Goal: Task Accomplishment & Management: Complete application form

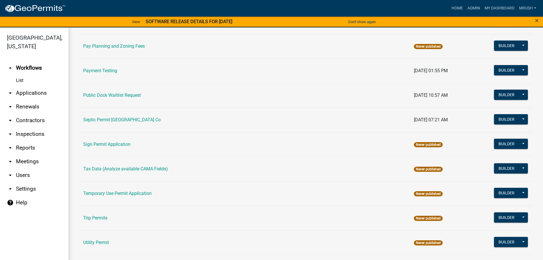
scroll to position [275, 0]
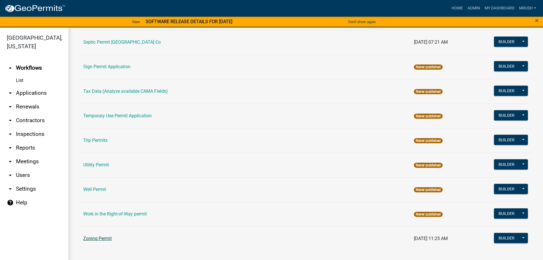
click at [94, 236] on link "Zoning Permit" at bounding box center [97, 237] width 28 height 5
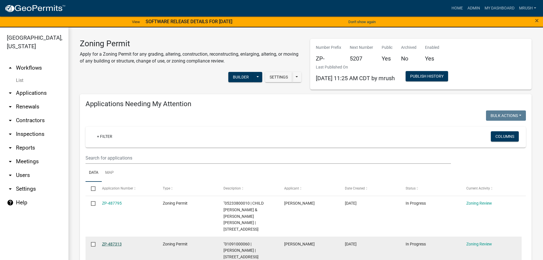
click at [111, 241] on link "ZP-487313" at bounding box center [112, 243] width 20 height 5
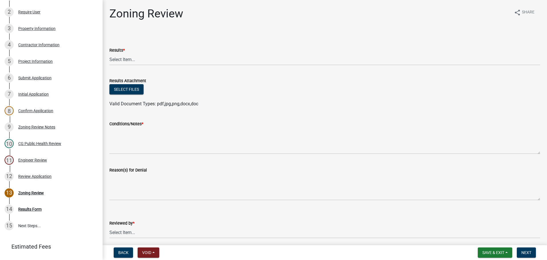
scroll to position [118, 0]
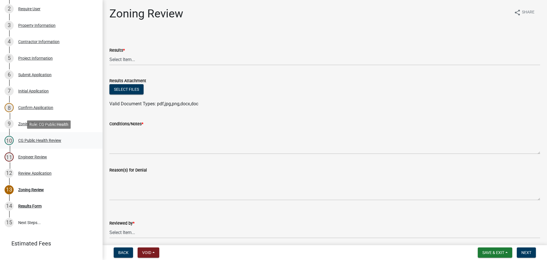
click at [39, 139] on div "CG Public Health Review" at bounding box center [39, 140] width 43 height 4
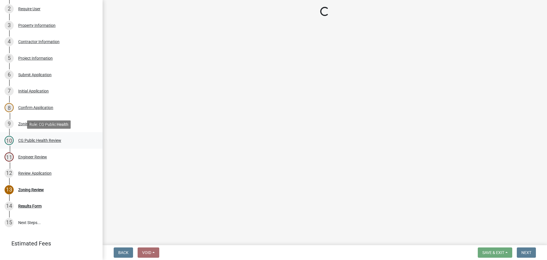
select select "037176cc-34bf-4da4-b28d-ae68c61bb9b8"
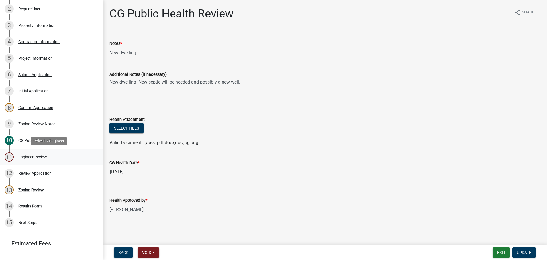
click at [37, 156] on div "Engineer Review" at bounding box center [32, 157] width 29 height 4
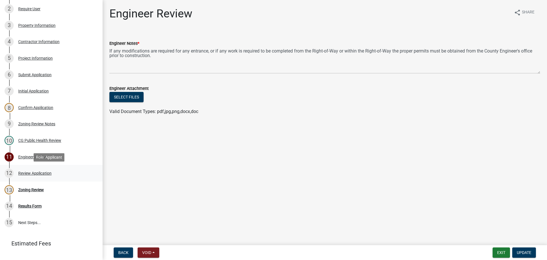
click at [35, 171] on div "Review Application" at bounding box center [34, 173] width 33 height 4
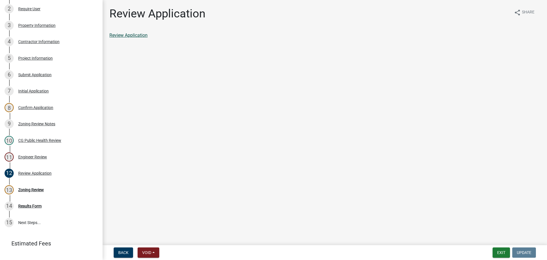
click at [115, 34] on link "Review Application" at bounding box center [128, 34] width 38 height 5
click at [31, 188] on div "Zoning Review" at bounding box center [31, 189] width 26 height 4
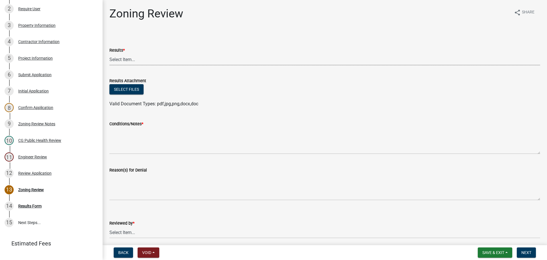
click at [130, 58] on select "Select Item... Approved Denied Agricultural Exemption Need further information …" at bounding box center [324, 60] width 431 height 12
click at [109, 54] on select "Select Item... Approved Denied Agricultural Exemption Need further information …" at bounding box center [324, 60] width 431 height 12
select select "fc80a94f-45c9-4365-ab2a-89f73cc1349d"
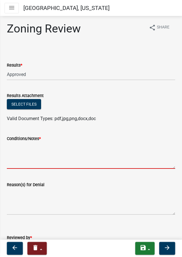
click at [7, 151] on textarea "Conditions/Notes *" at bounding box center [91, 155] width 168 height 27
paste textarea "All requirements of the R-3 Single Family Residential District and general requ…"
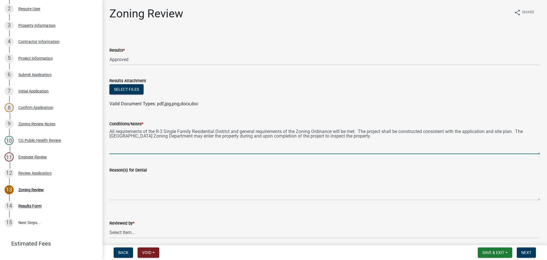
click at [215, 130] on textarea "All requirements of the R-3 Single Family Residential District and general requ…" at bounding box center [324, 140] width 431 height 27
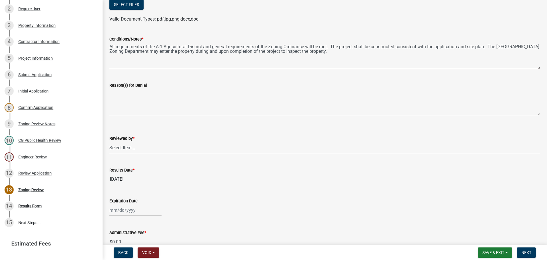
scroll to position [86, 0]
type textarea "All requirements of the A-1 Agricultural District and general requirements of t…"
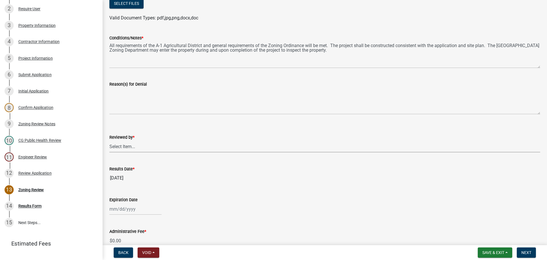
click at [123, 145] on select "Select Item... [PERSON_NAME]" at bounding box center [324, 146] width 431 height 12
click at [109, 140] on select "Select Item... [PERSON_NAME]" at bounding box center [324, 146] width 431 height 12
select select "69fed02d-fe84-448a-ba5b-be224adec29d"
click at [118, 209] on input "Expiration Date" at bounding box center [135, 209] width 52 height 12
click at [170, 132] on span "Next month" at bounding box center [170, 132] width 4 height 4
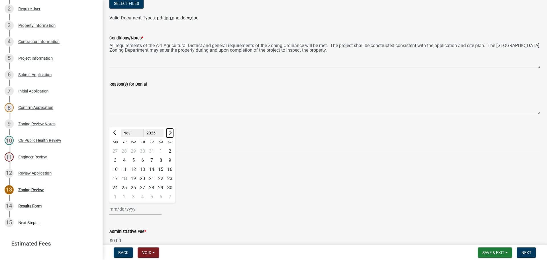
click at [170, 132] on span "Next month" at bounding box center [170, 132] width 4 height 4
select select "12"
click at [170, 132] on span "Next month" at bounding box center [170, 132] width 4 height 4
select select "2026"
click at [170, 132] on span "Next month" at bounding box center [170, 132] width 4 height 4
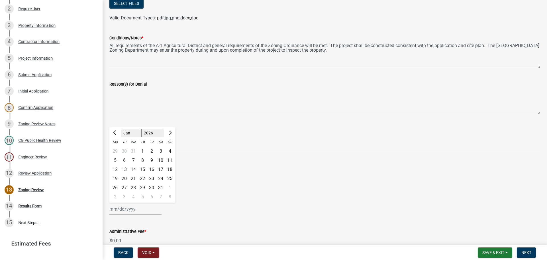
select select "2"
click at [170, 132] on div at bounding box center [169, 132] width 11 height 9
click at [123, 159] on div "3" at bounding box center [124, 160] width 9 height 9
type input "[DATE]"
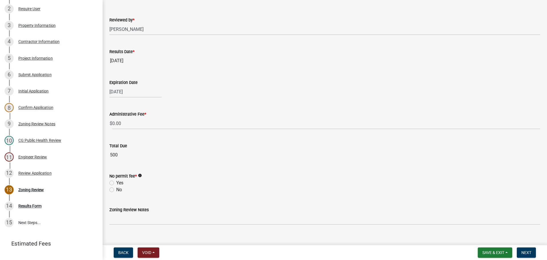
scroll to position [212, 0]
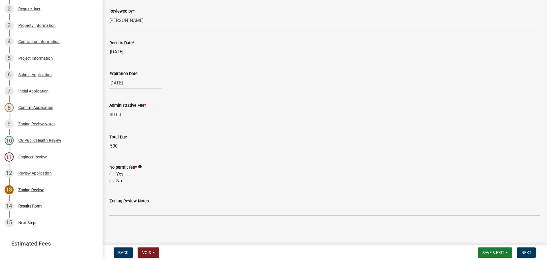
click at [116, 180] on label "No" at bounding box center [119, 180] width 6 height 7
click at [116, 180] on input "No" at bounding box center [118, 179] width 4 height 4
radio input "true"
click at [527, 251] on span "Next" at bounding box center [526, 252] width 10 height 5
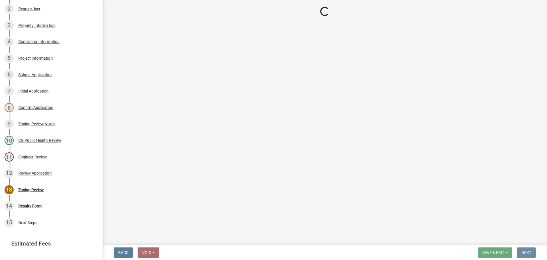
scroll to position [0, 0]
select select "3: 3"
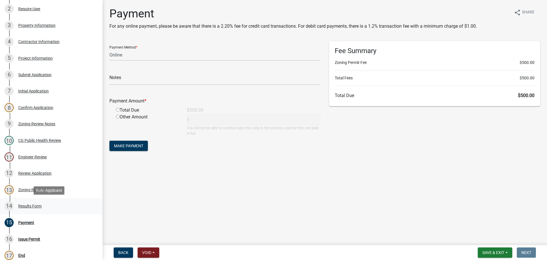
click at [32, 206] on div "Results Form" at bounding box center [29, 206] width 23 height 4
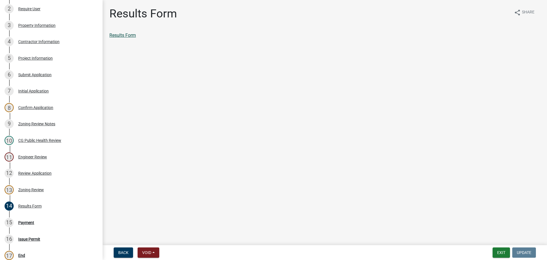
click at [131, 34] on link "Results Form" at bounding box center [122, 34] width 26 height 5
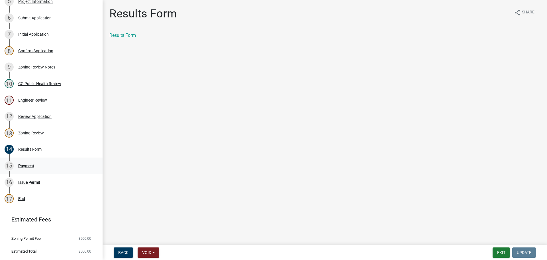
click at [25, 165] on div "Payment" at bounding box center [26, 166] width 16 height 4
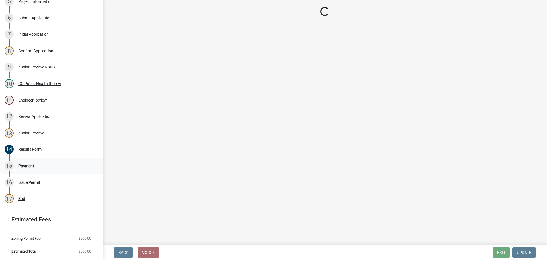
select select "3: 3"
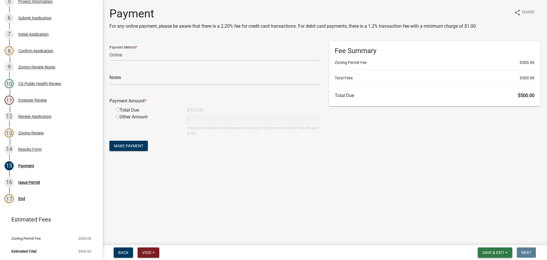
click at [483, 252] on span "Save & Exit" at bounding box center [493, 252] width 22 height 5
click at [482, 223] on button "Save" at bounding box center [490, 224] width 46 height 14
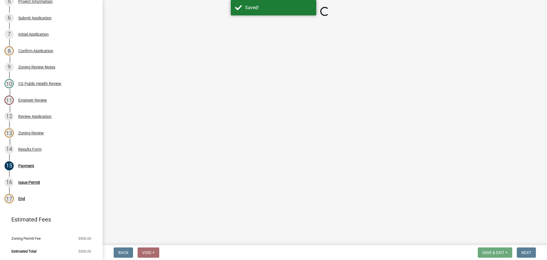
select select "3: 3"
